Goal: Task Accomplishment & Management: Complete application form

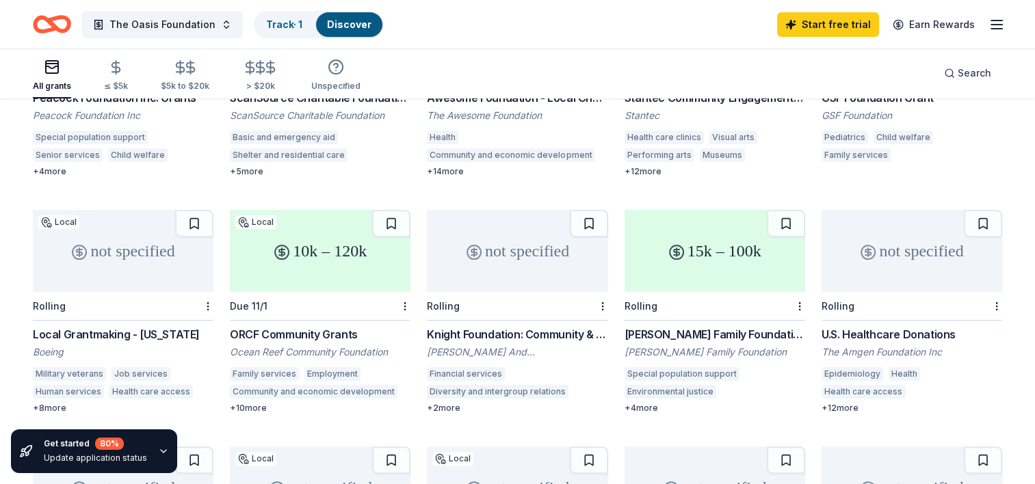
scroll to position [274, 0]
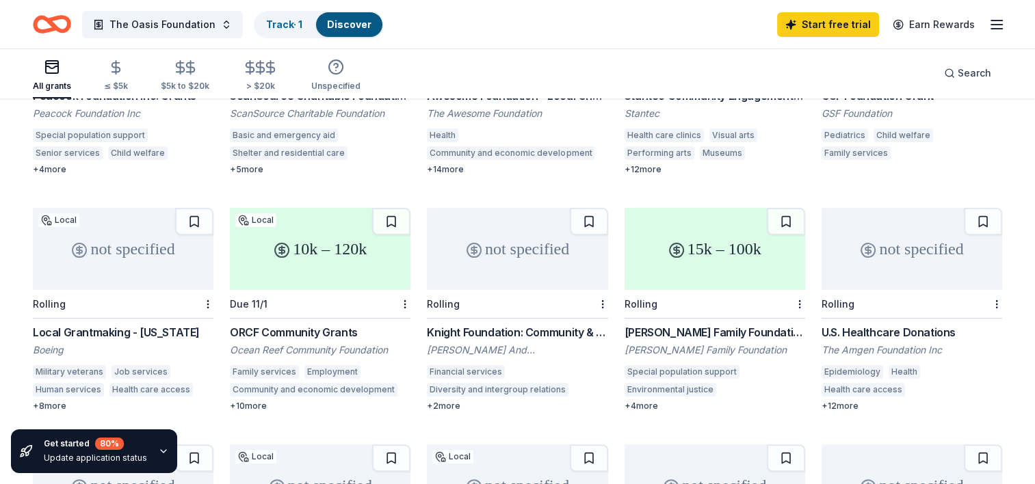
click at [522, 241] on div "not specified" at bounding box center [517, 249] width 181 height 82
click at [222, 26] on button "The Oasis Foundation" at bounding box center [162, 24] width 161 height 27
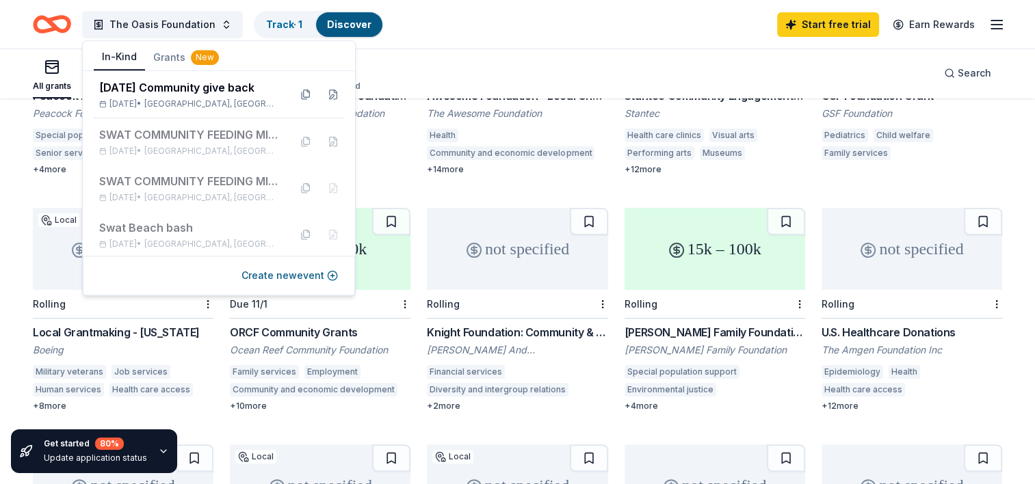
click at [101, 57] on button "In-Kind" at bounding box center [119, 57] width 51 height 26
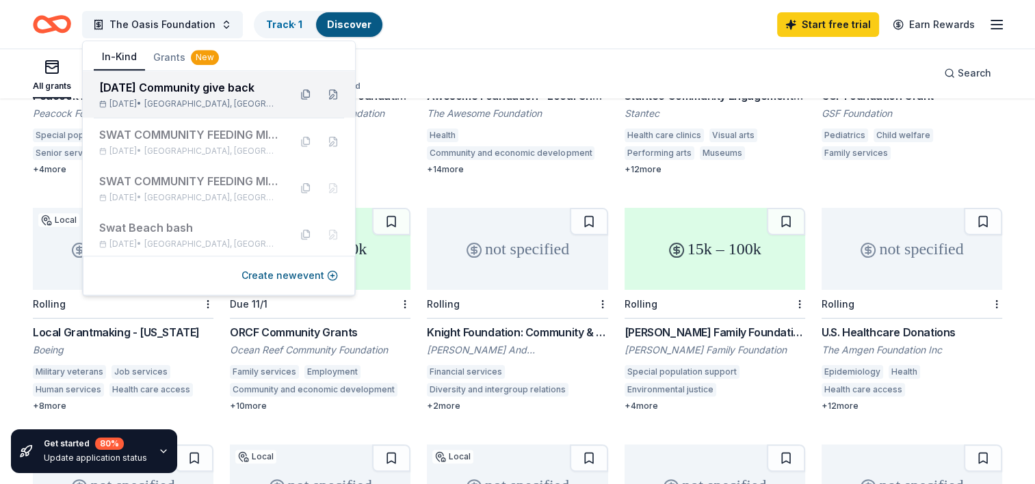
click at [139, 96] on div "Thanksgiving Community give back Nov 22, 2025 • Miami, FL" at bounding box center [188, 94] width 179 height 30
click at [191, 101] on span "Miami, FL" at bounding box center [211, 103] width 134 height 11
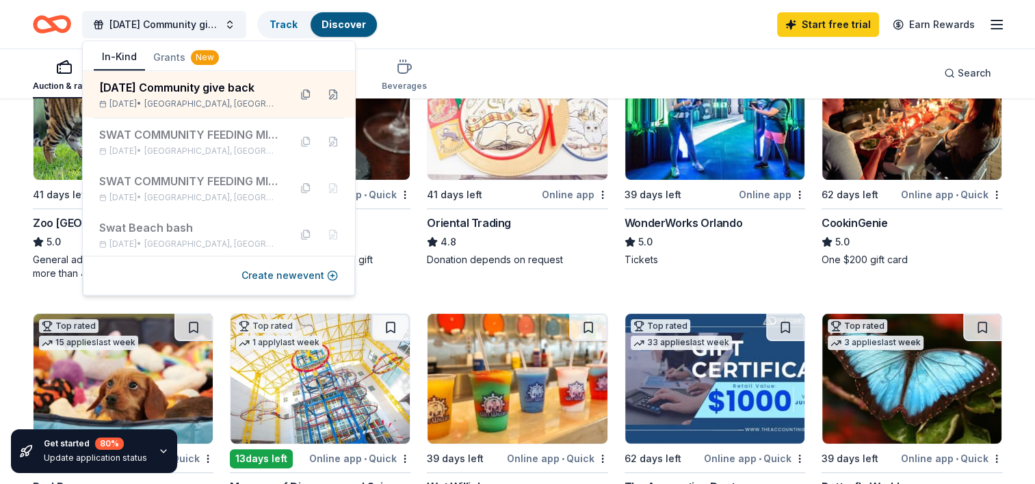
scroll to position [205, 0]
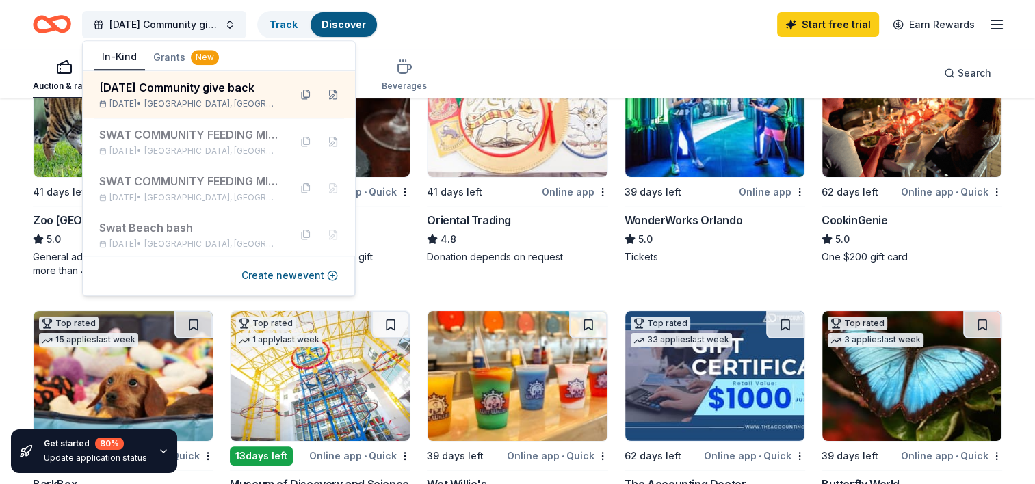
click at [503, 422] on img at bounding box center [516, 376] width 179 height 130
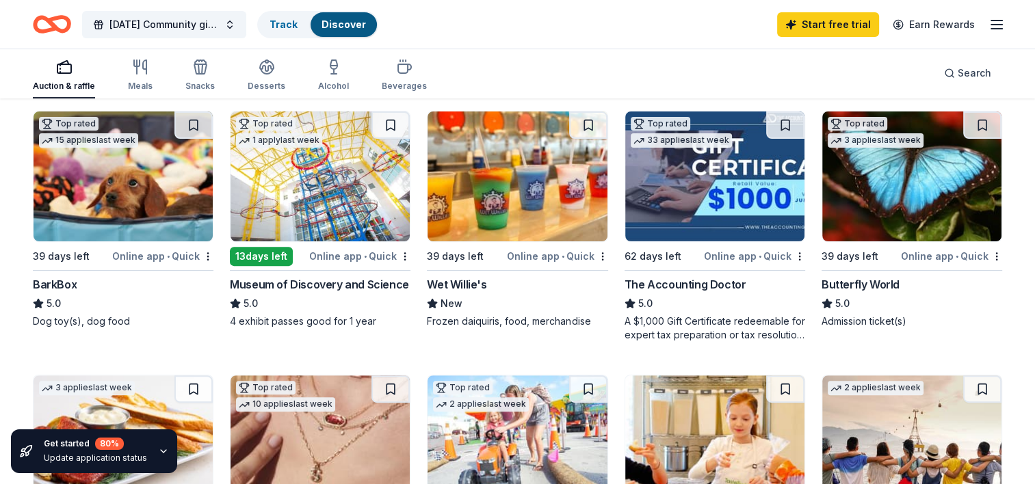
scroll to position [410, 0]
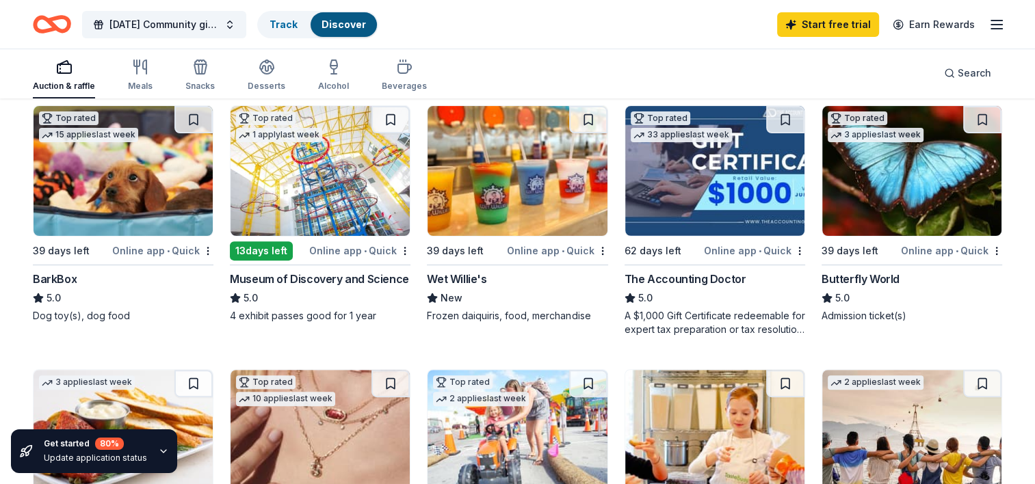
click at [323, 197] on img at bounding box center [319, 171] width 179 height 130
click at [138, 194] on img at bounding box center [123, 171] width 179 height 130
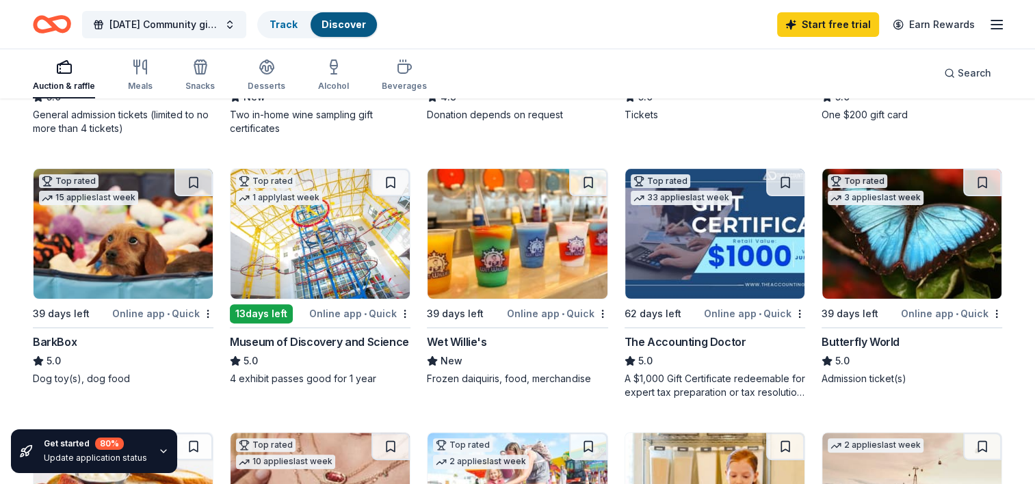
scroll to position [342, 0]
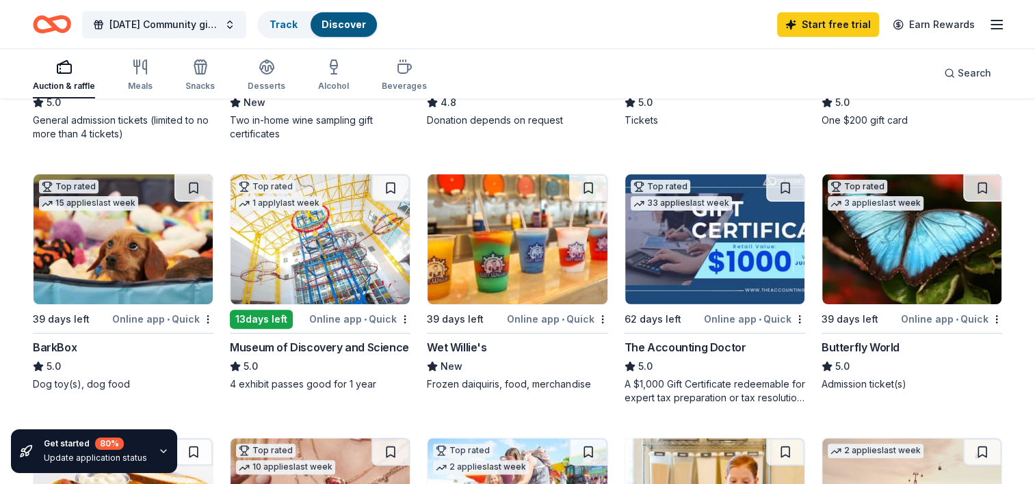
click at [917, 211] on div "Top rated 3 applies last week" at bounding box center [875, 193] width 107 height 39
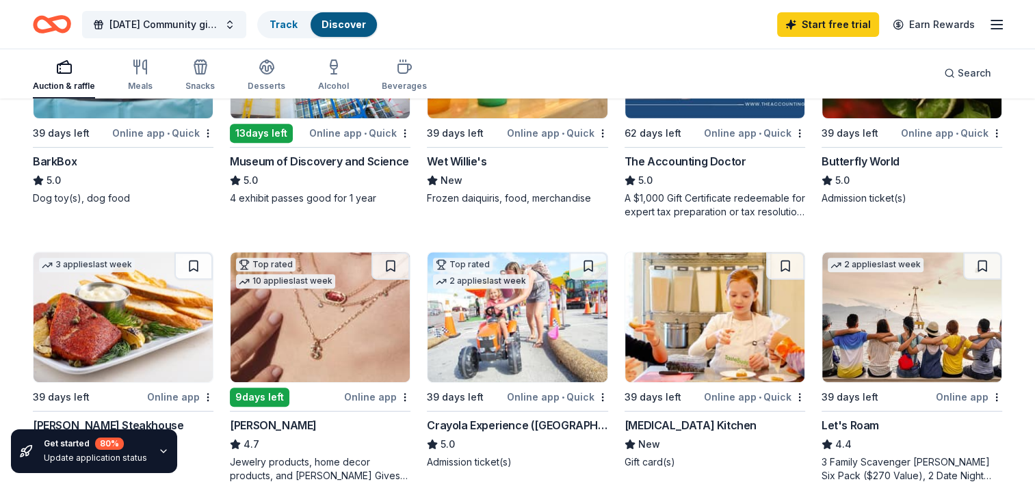
scroll to position [616, 0]
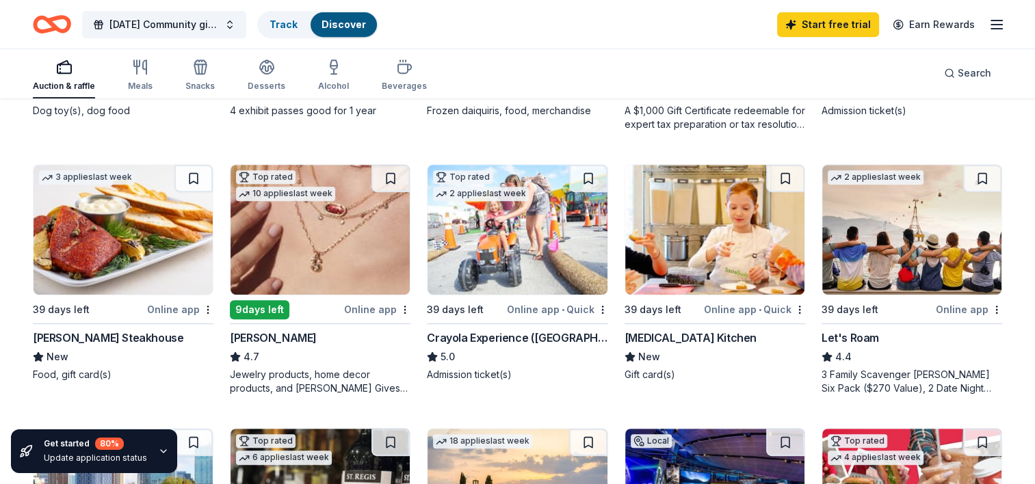
click at [96, 267] on img at bounding box center [123, 230] width 179 height 130
click at [331, 254] on img at bounding box center [319, 230] width 179 height 130
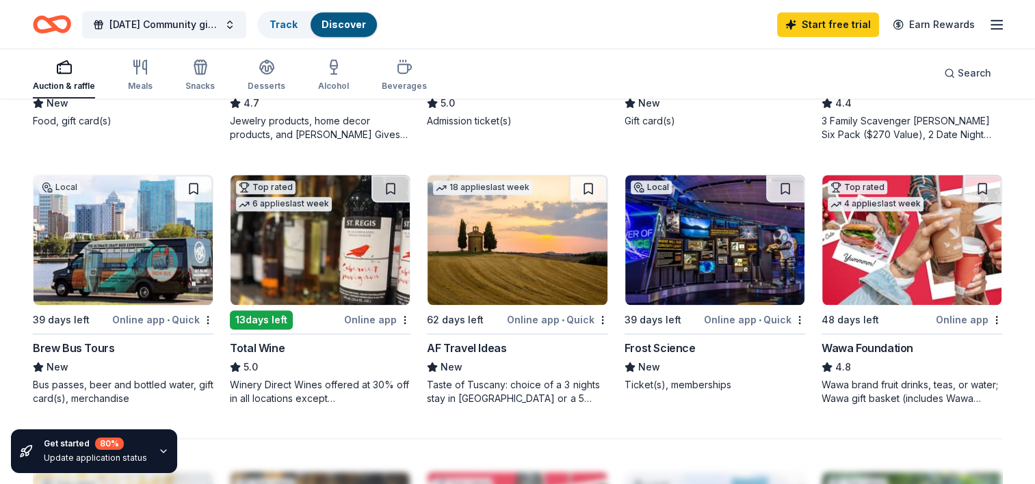
scroll to position [957, 0]
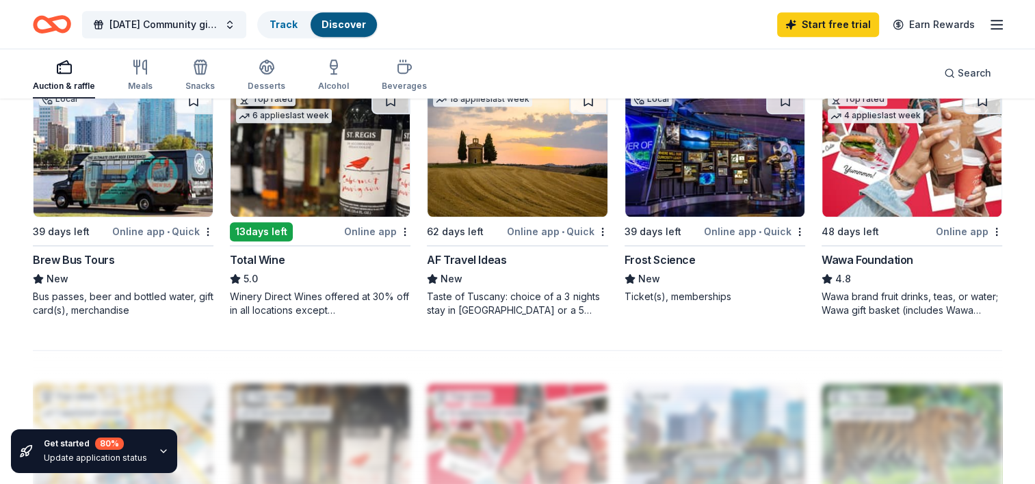
click at [317, 165] on img at bounding box center [319, 152] width 179 height 130
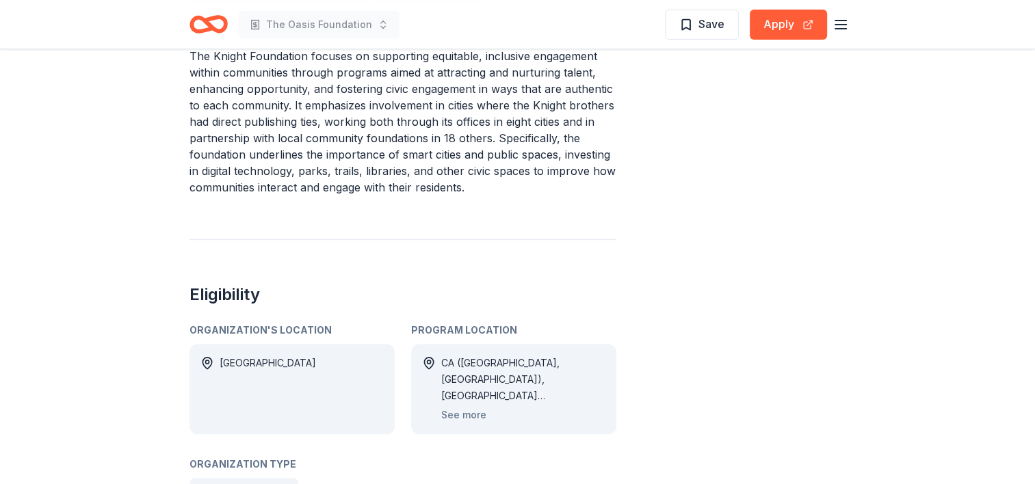
scroll to position [547, 0]
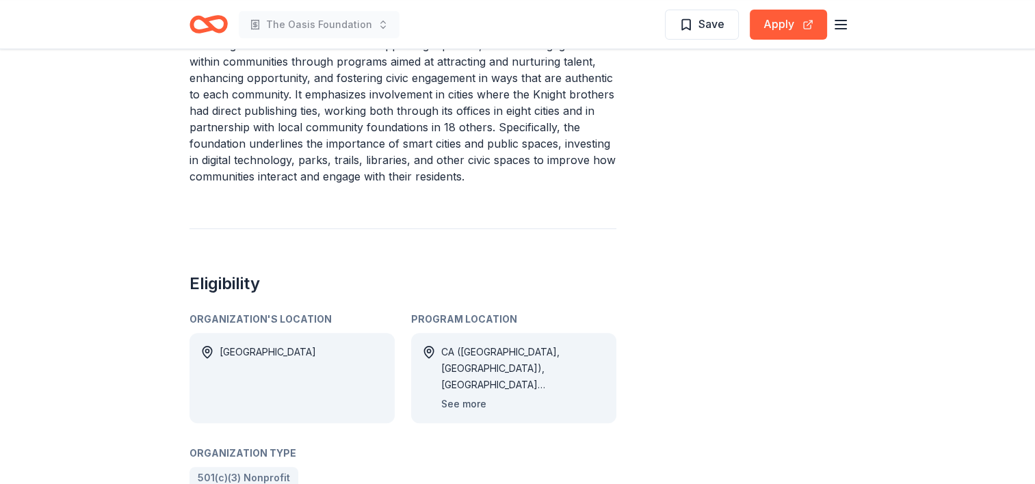
click at [455, 396] on button "See more" at bounding box center [463, 404] width 45 height 16
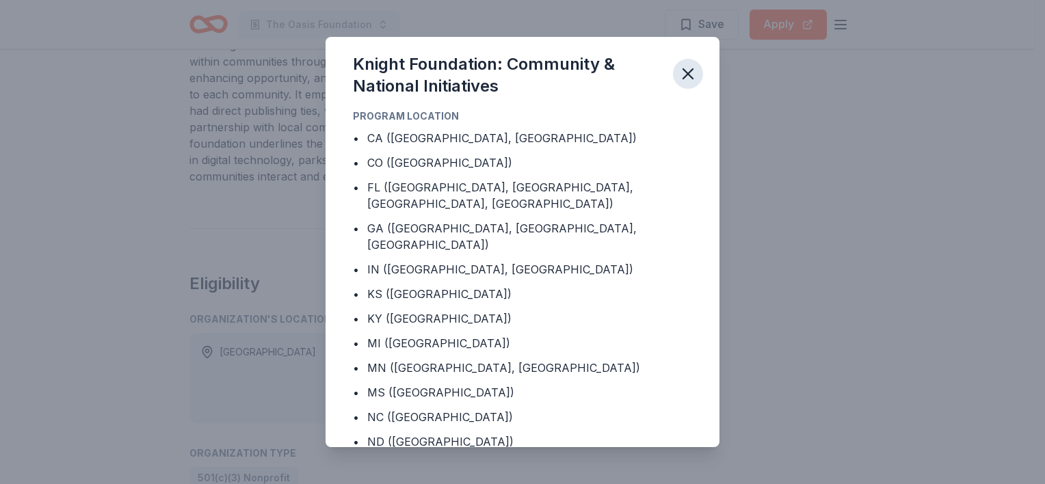
click at [688, 66] on icon "button" at bounding box center [687, 73] width 19 height 19
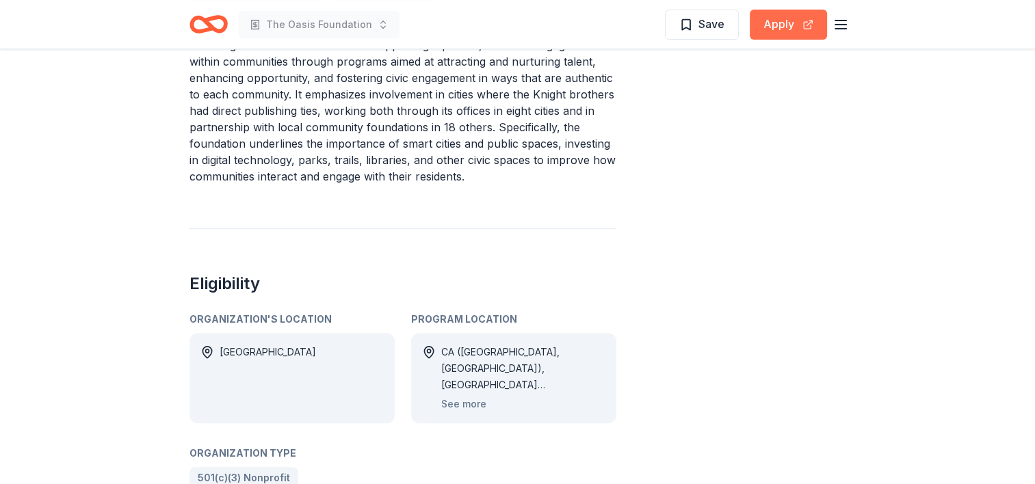
click at [796, 30] on button "Apply" at bounding box center [788, 25] width 77 height 30
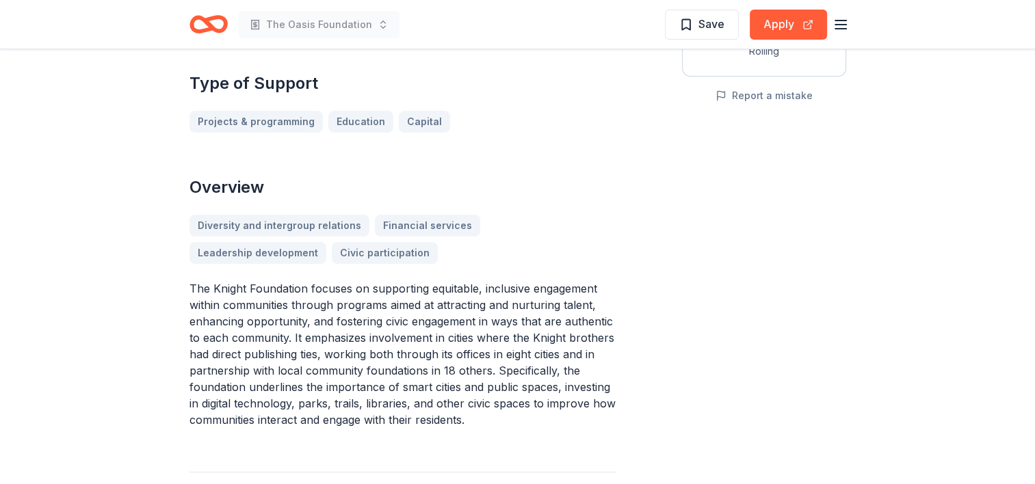
scroll to position [274, 0]
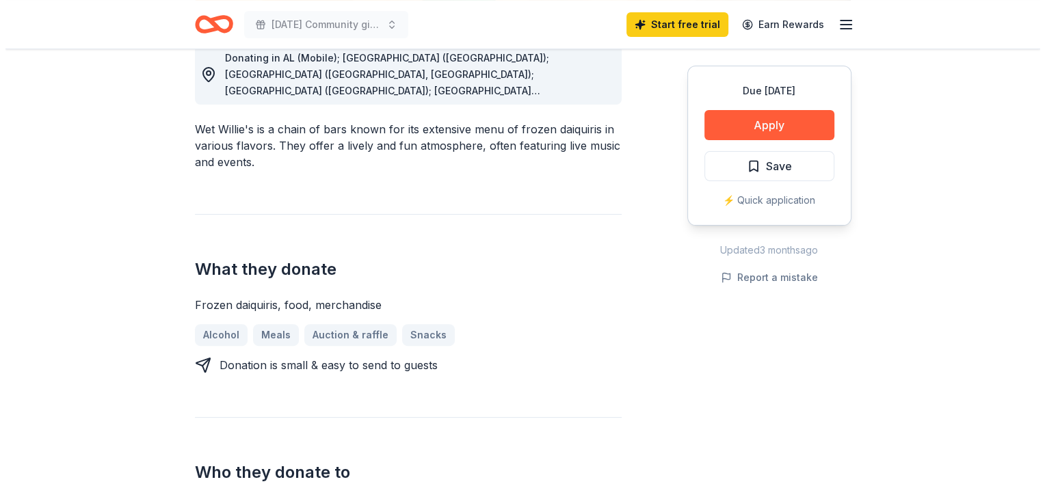
scroll to position [410, 0]
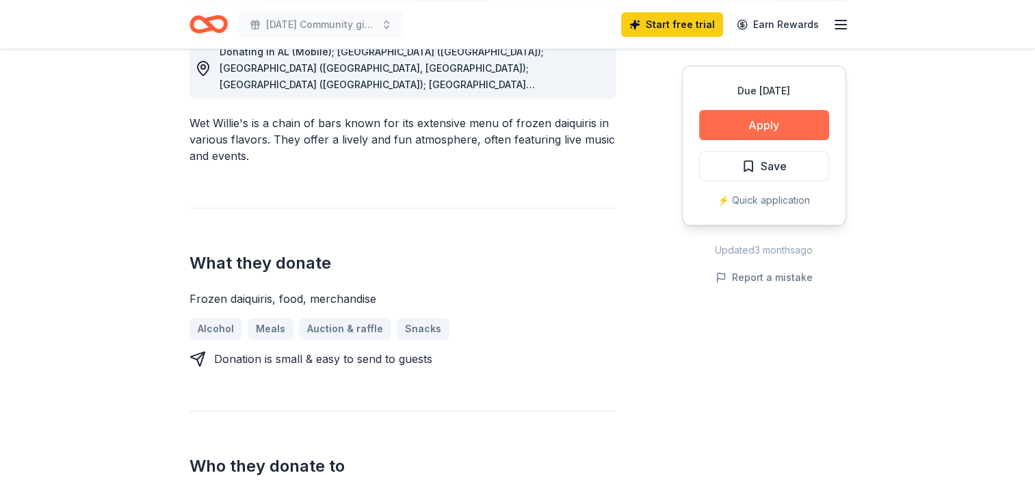
click at [770, 129] on button "Apply" at bounding box center [764, 125] width 130 height 30
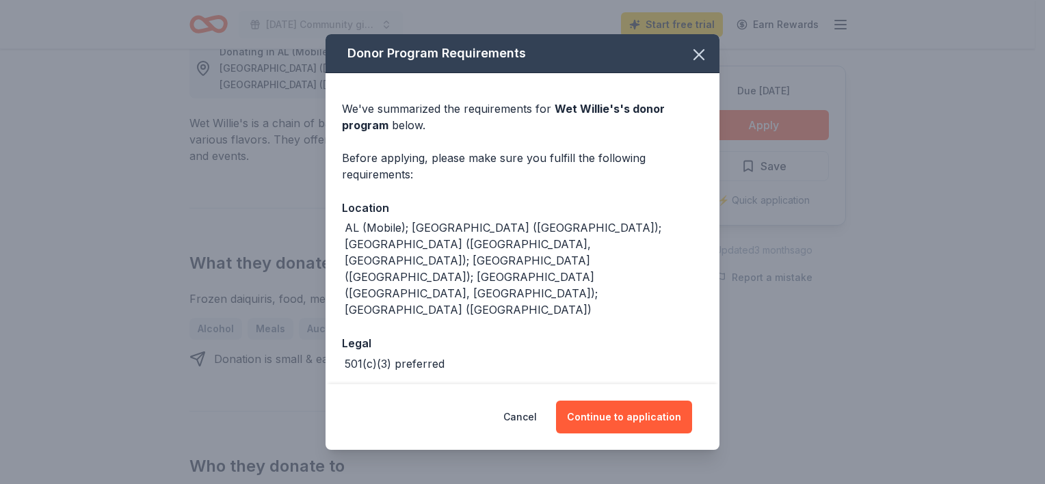
click at [638, 438] on div "Cancel Continue to application" at bounding box center [523, 417] width 394 height 66
click at [615, 410] on button "Continue to application" at bounding box center [624, 417] width 136 height 33
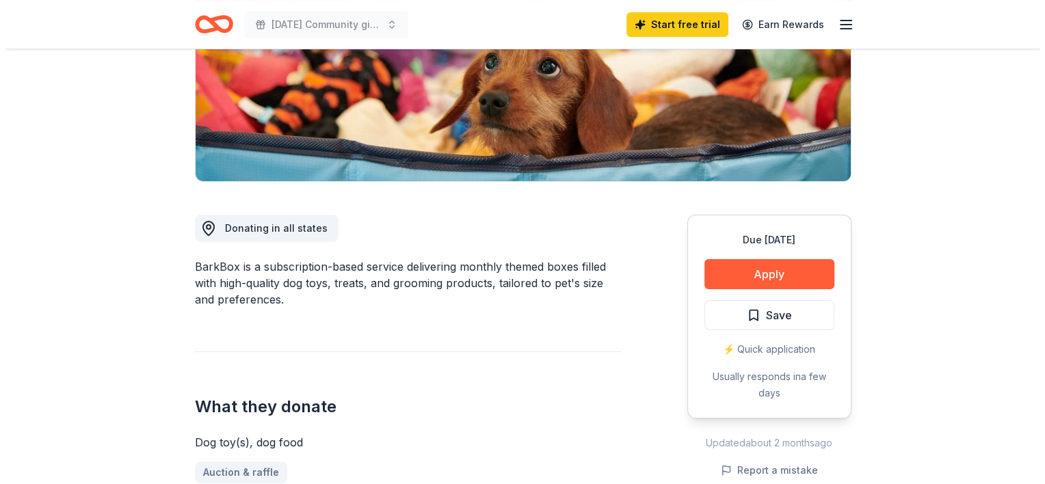
scroll to position [274, 0]
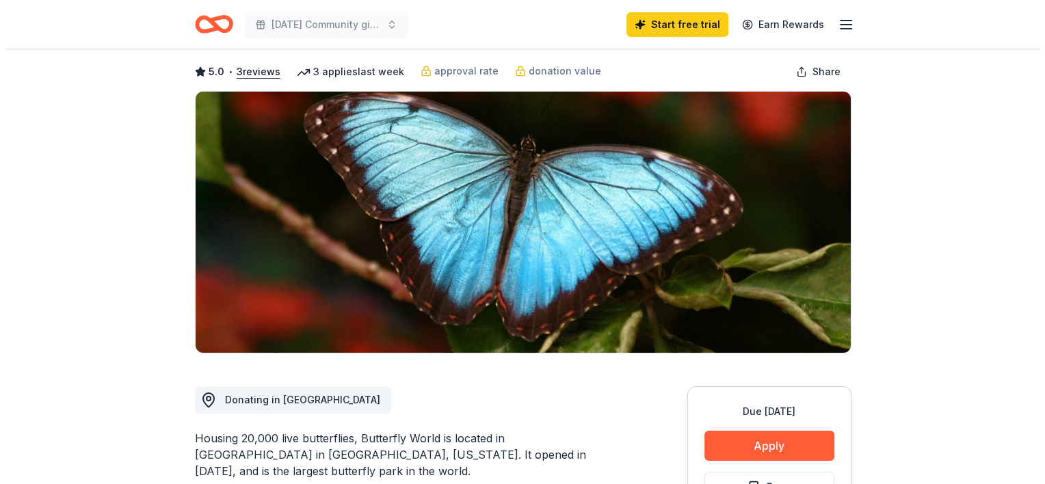
scroll to position [205, 0]
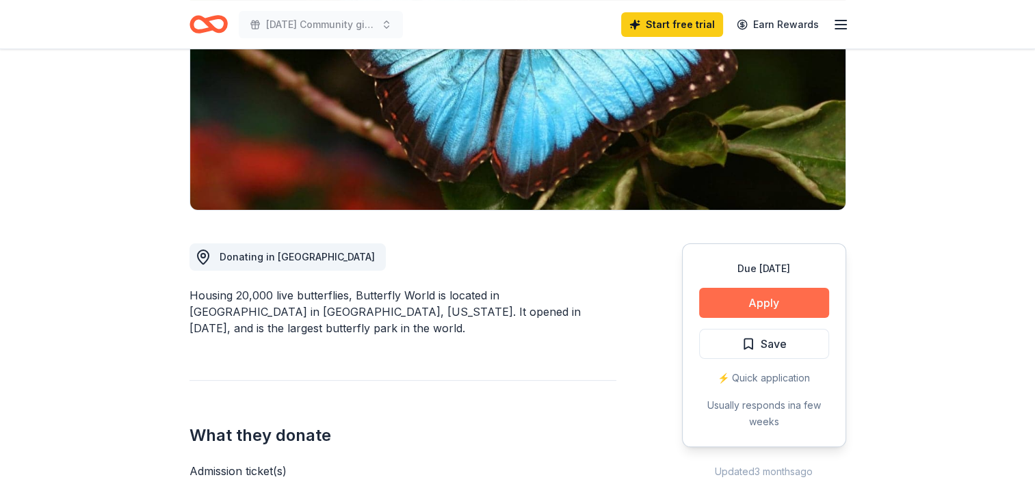
click at [725, 300] on button "Apply" at bounding box center [764, 303] width 130 height 30
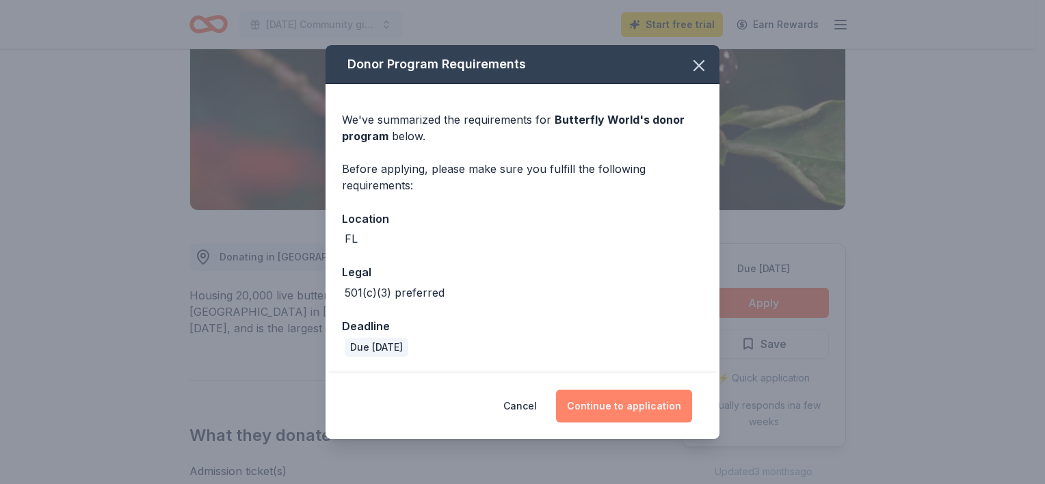
click at [616, 402] on button "Continue to application" at bounding box center [624, 406] width 136 height 33
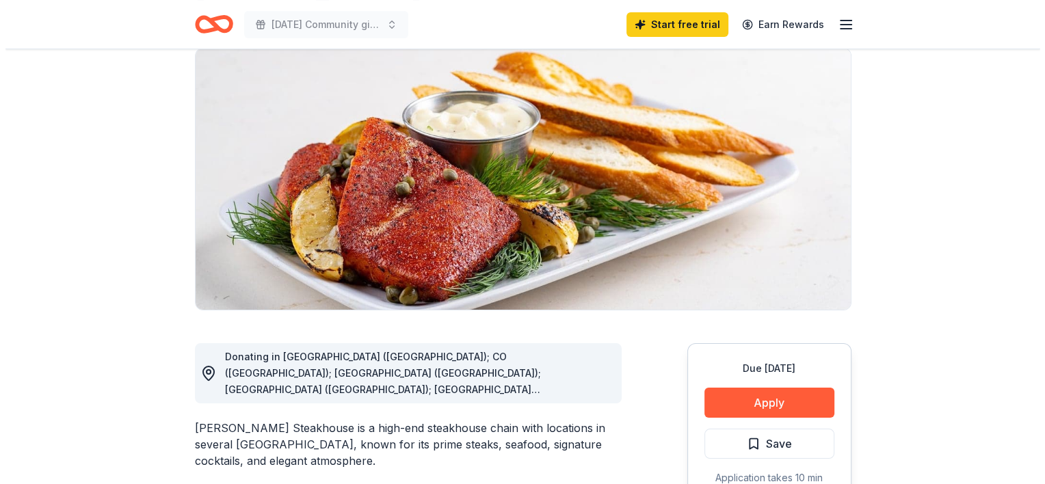
scroll to position [205, 0]
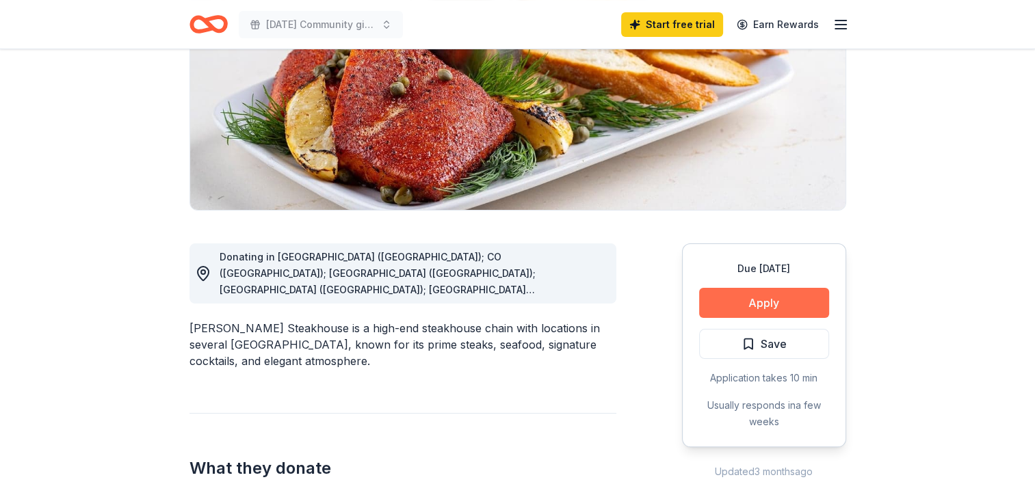
click at [749, 306] on button "Apply" at bounding box center [764, 303] width 130 height 30
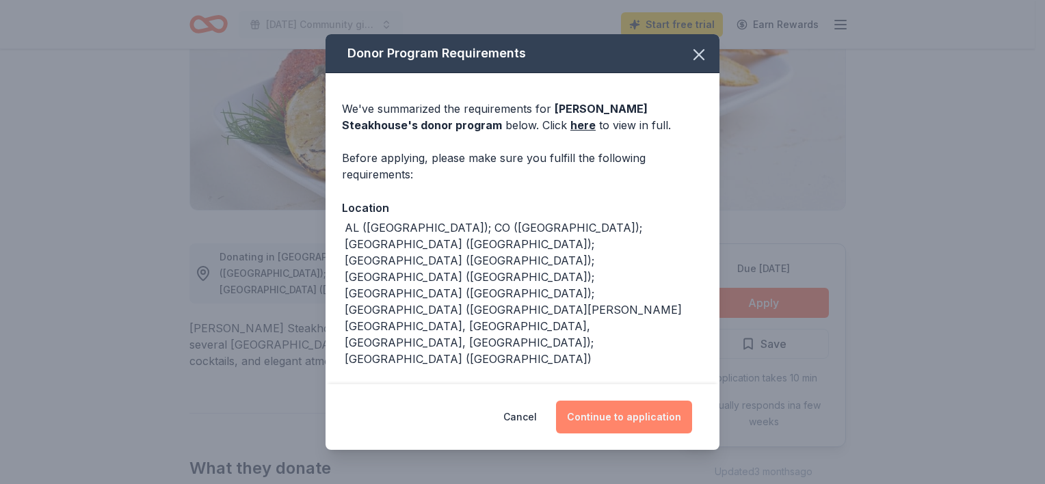
click at [640, 422] on button "Continue to application" at bounding box center [624, 417] width 136 height 33
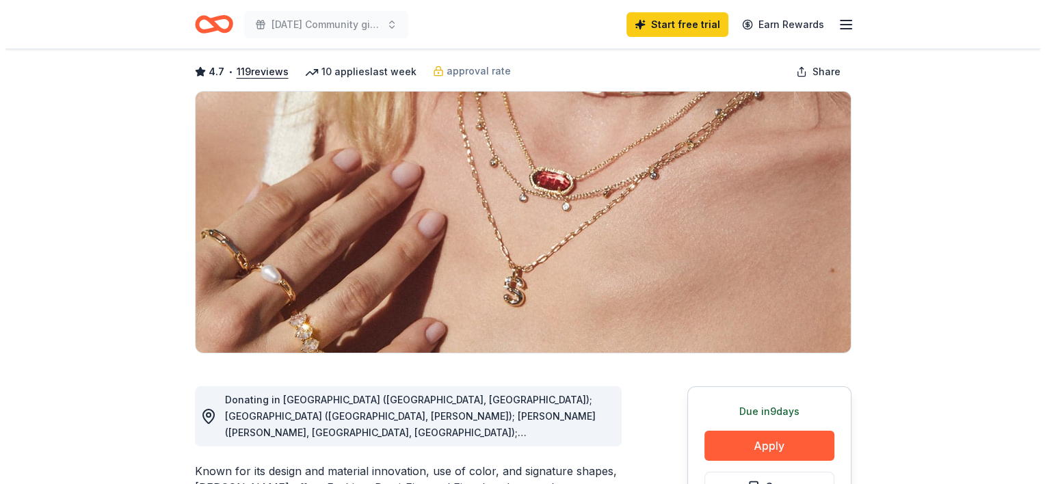
scroll to position [205, 0]
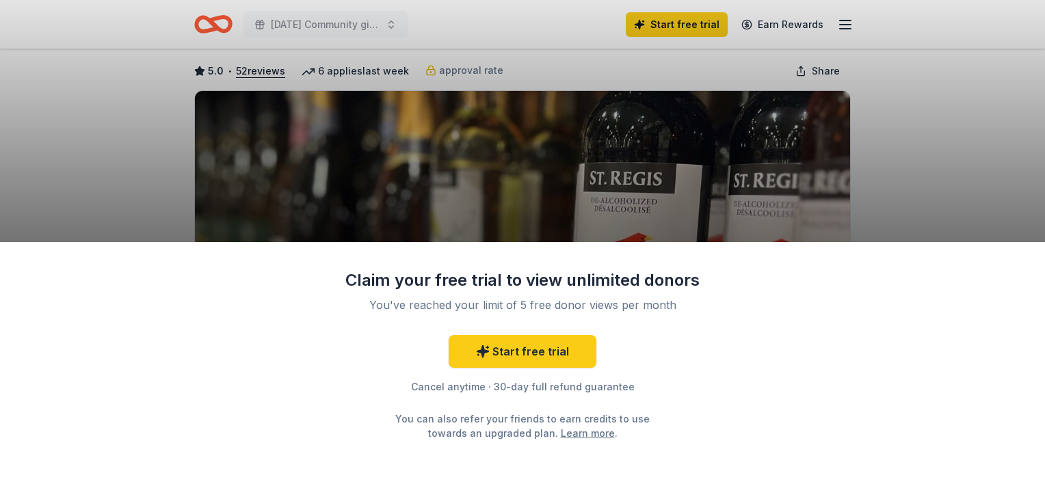
scroll to position [137, 0]
